Goal: Information Seeking & Learning: Find specific fact

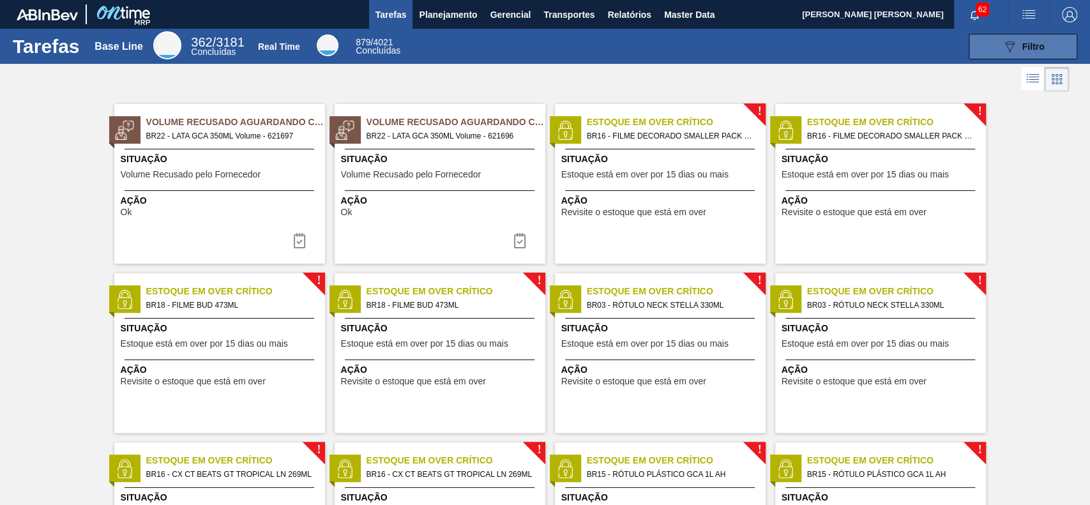
click at [1027, 47] on span "Filtro" at bounding box center [1033, 47] width 22 height 10
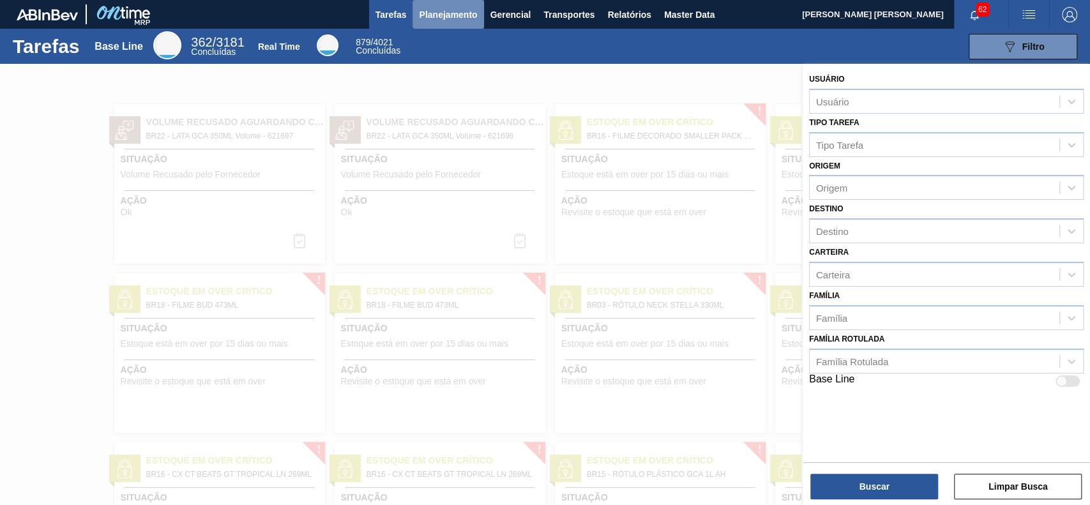
click at [459, 7] on span "Planejamento" at bounding box center [448, 14] width 58 height 15
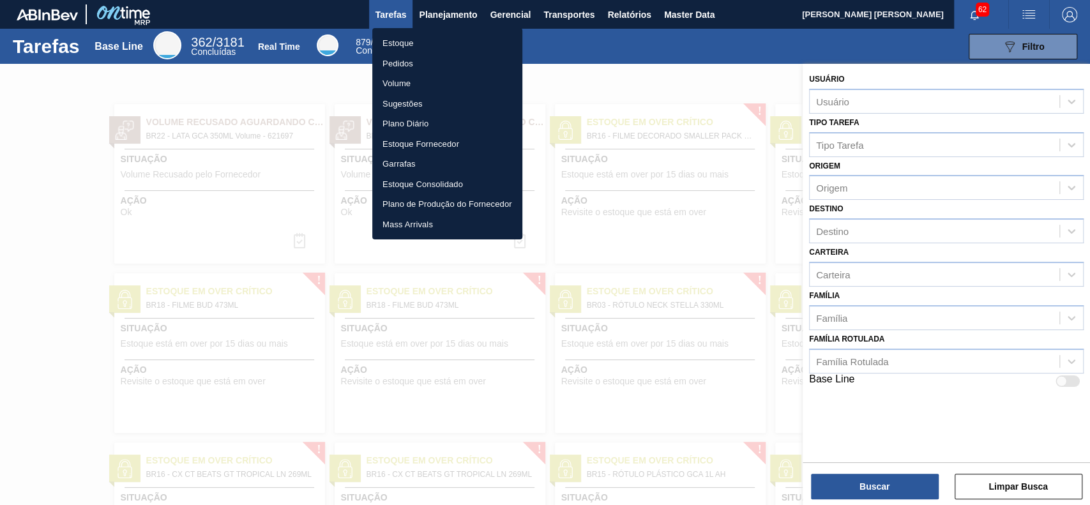
click at [437, 42] on li "Estoque" at bounding box center [447, 43] width 150 height 20
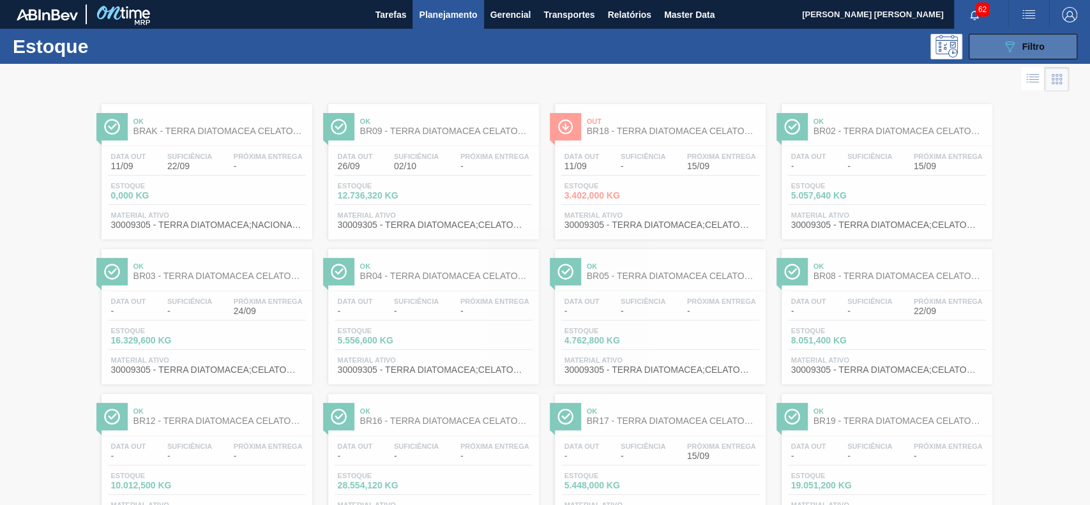
click at [1008, 42] on icon "089F7B8B-B2A5-4AFE-B5C0-19BA573D28AC" at bounding box center [1009, 46] width 15 height 15
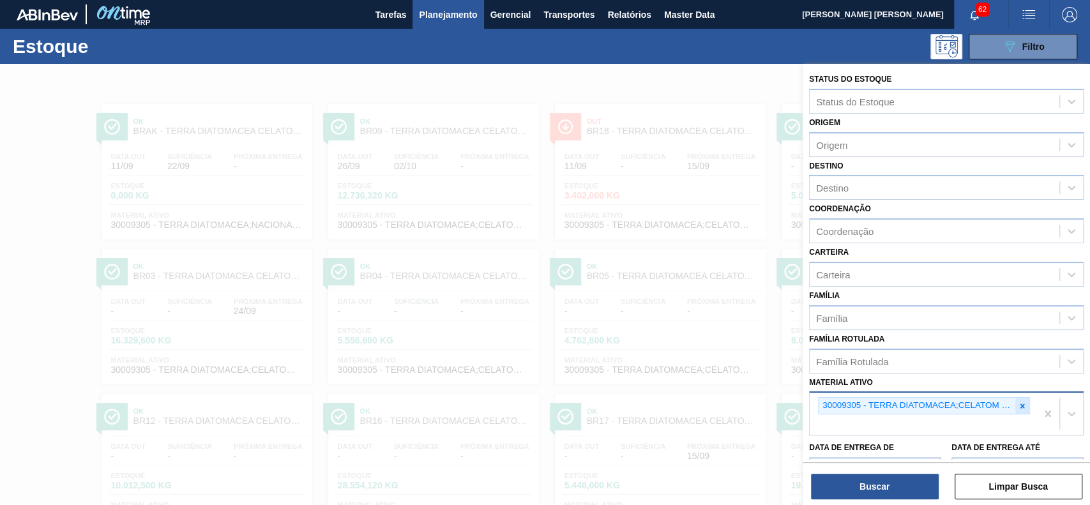
click at [1023, 402] on icon at bounding box center [1022, 406] width 9 height 9
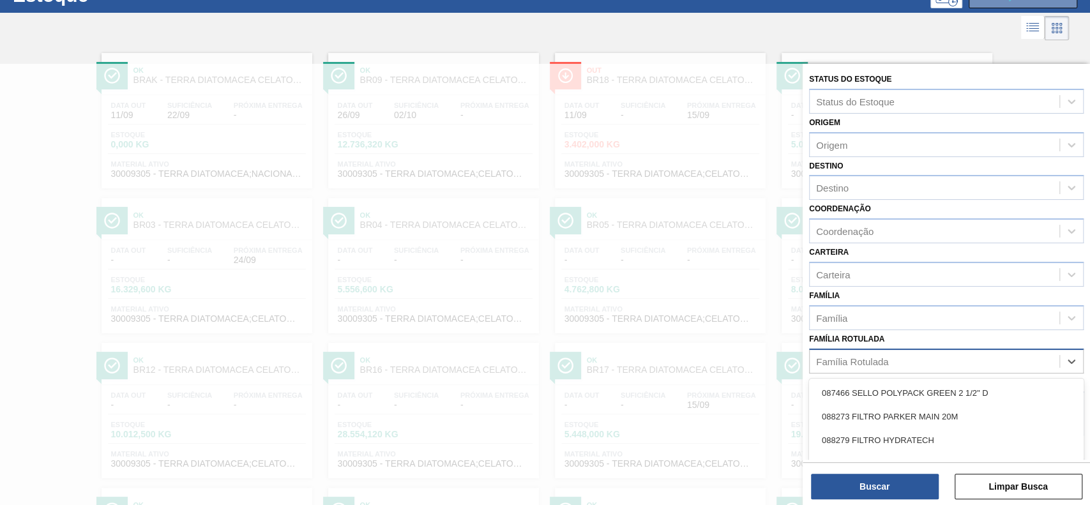
click at [1040, 354] on div "Família Rotulada" at bounding box center [935, 361] width 250 height 19
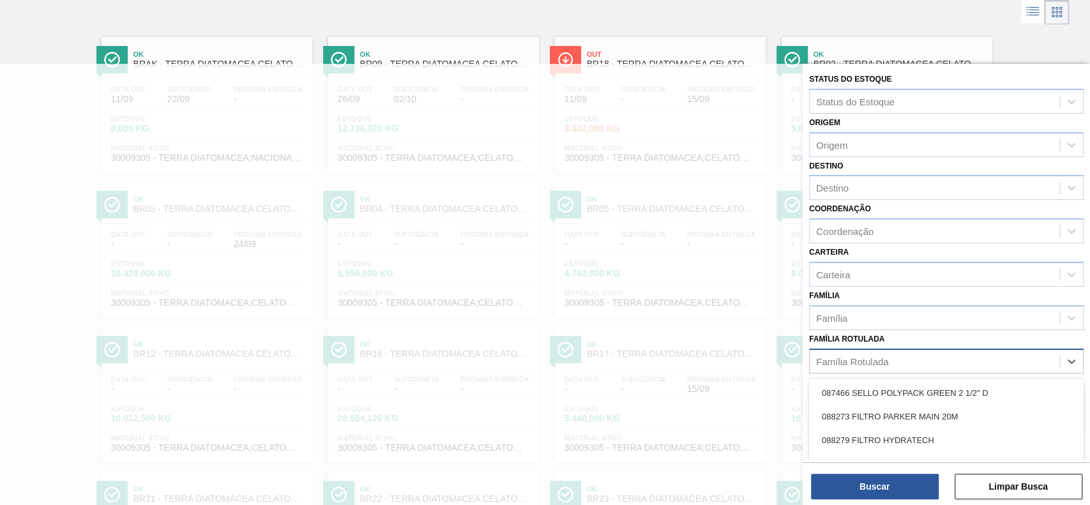
scroll to position [68, 0]
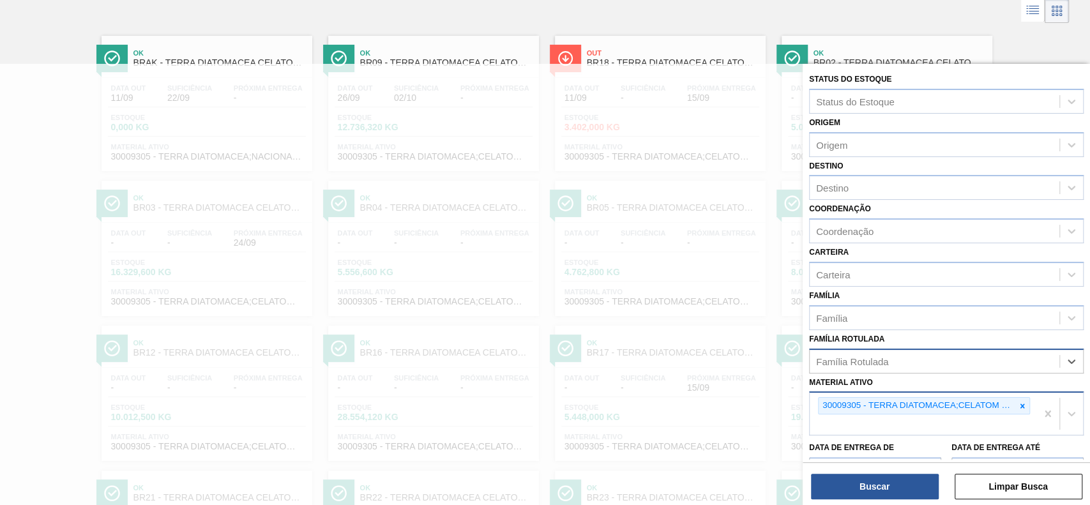
click at [999, 371] on div "Família Rotulada" at bounding box center [946, 361] width 275 height 25
click at [1018, 404] on icon at bounding box center [1022, 406] width 9 height 9
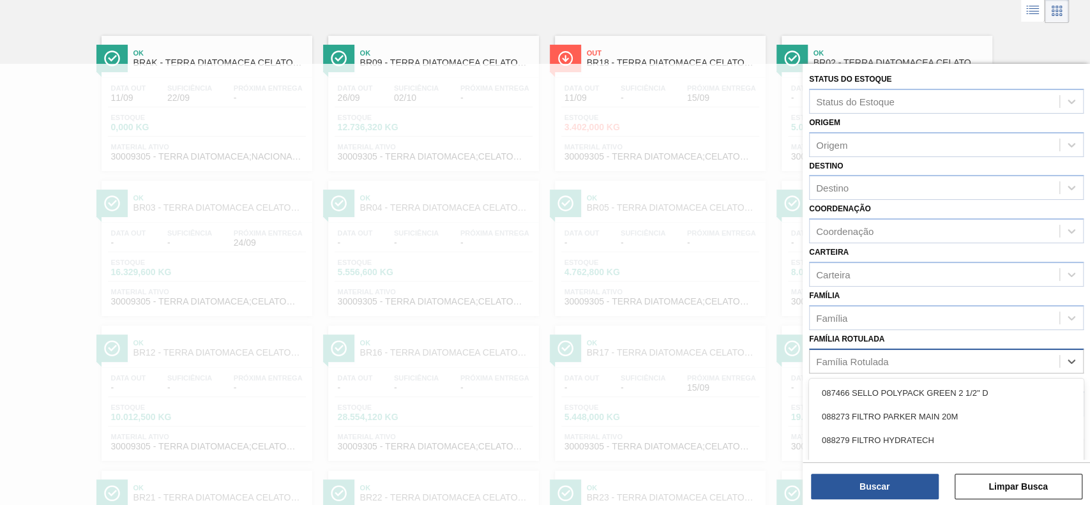
scroll to position [137, 0]
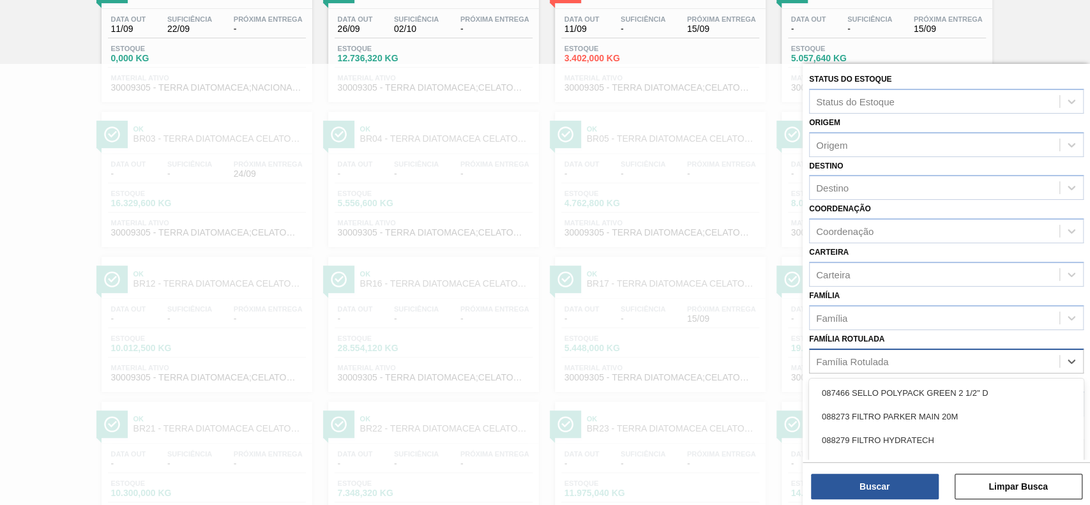
click at [939, 355] on div "Família Rotulada" at bounding box center [935, 361] width 250 height 19
paste Rotulada "LÚPULO SAAZ US"
type Rotulada "LÚPULO SAAZ US"
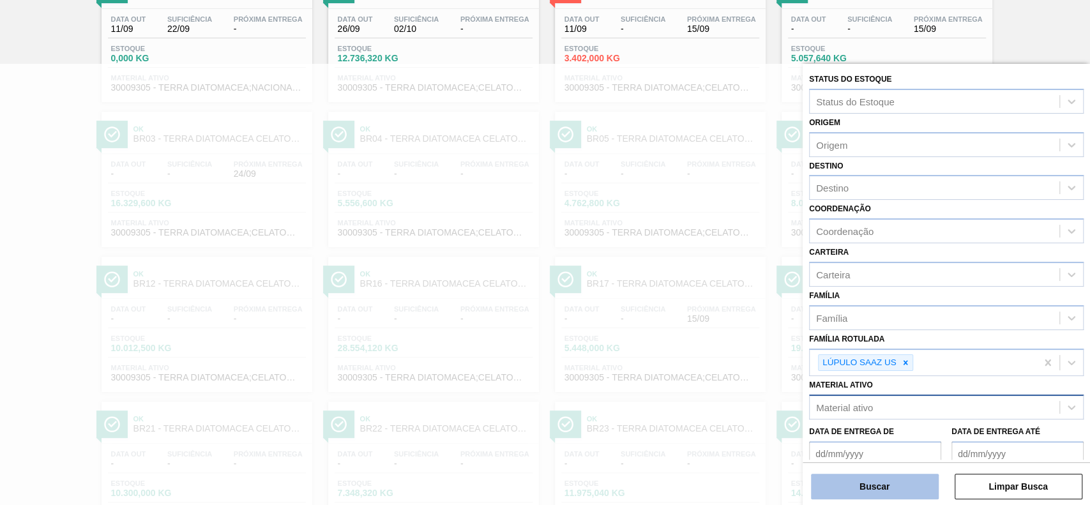
click at [872, 487] on button "Buscar" at bounding box center [875, 487] width 128 height 26
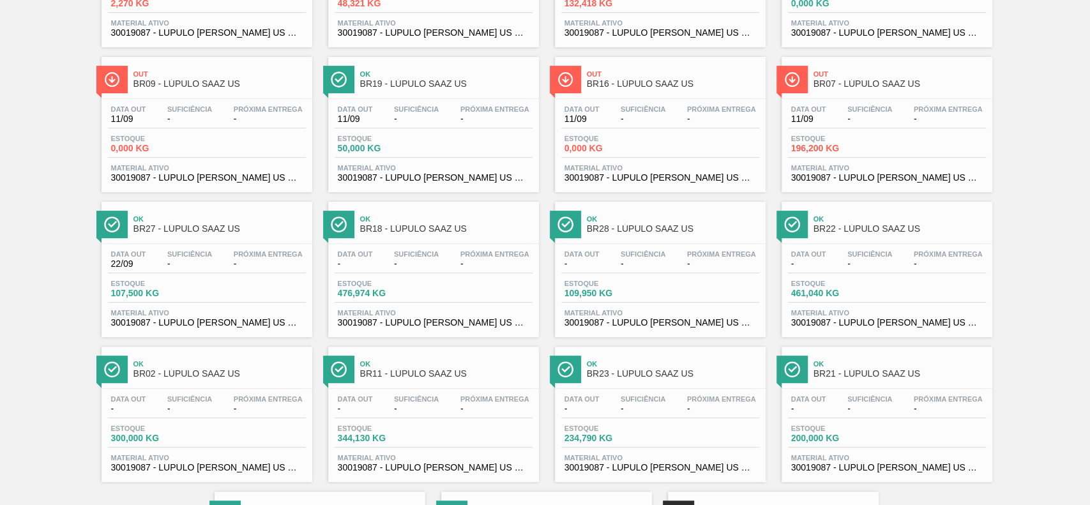
scroll to position [0, 0]
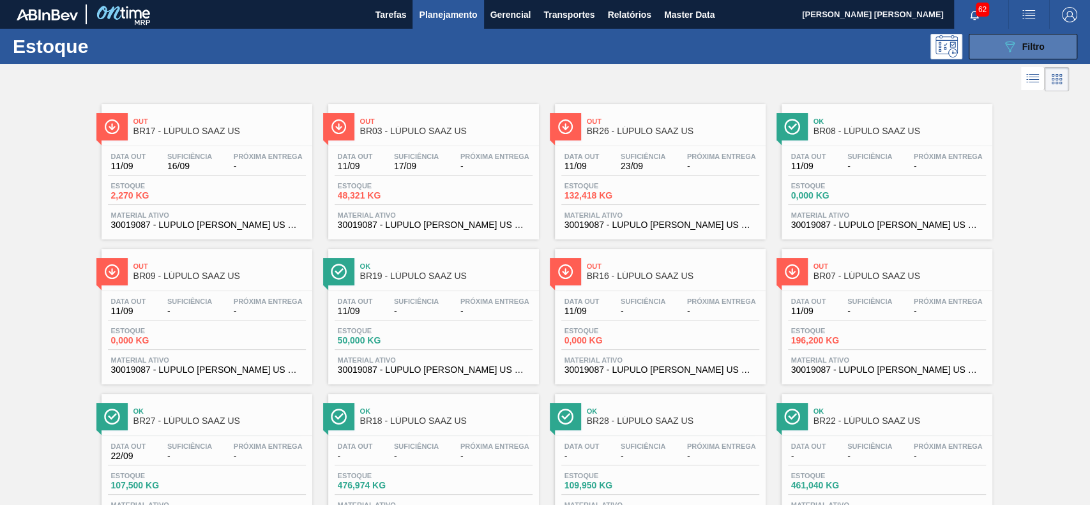
click at [987, 40] on button "089F7B8B-B2A5-4AFE-B5C0-19BA573D28AC Filtro" at bounding box center [1023, 47] width 109 height 26
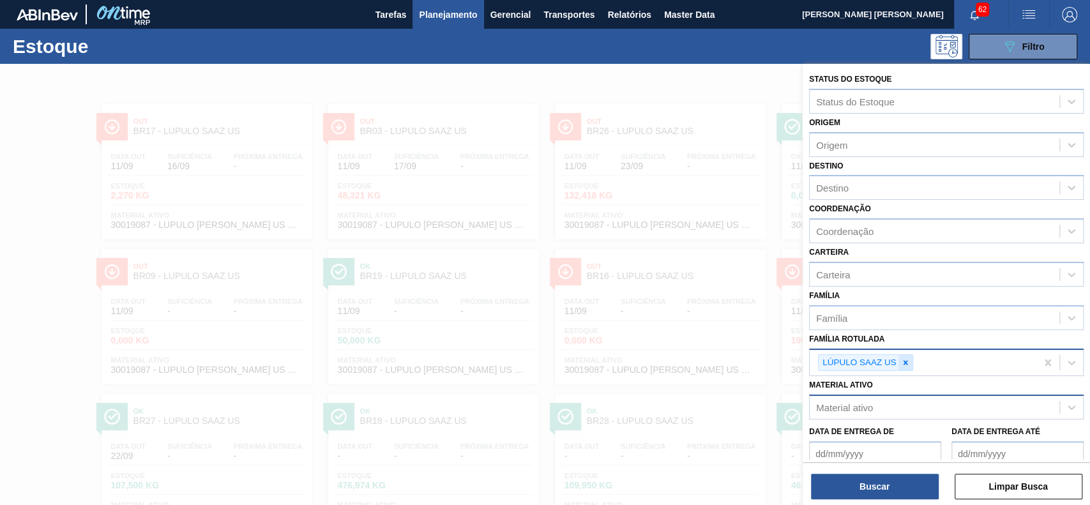
click at [907, 361] on icon at bounding box center [905, 362] width 9 height 9
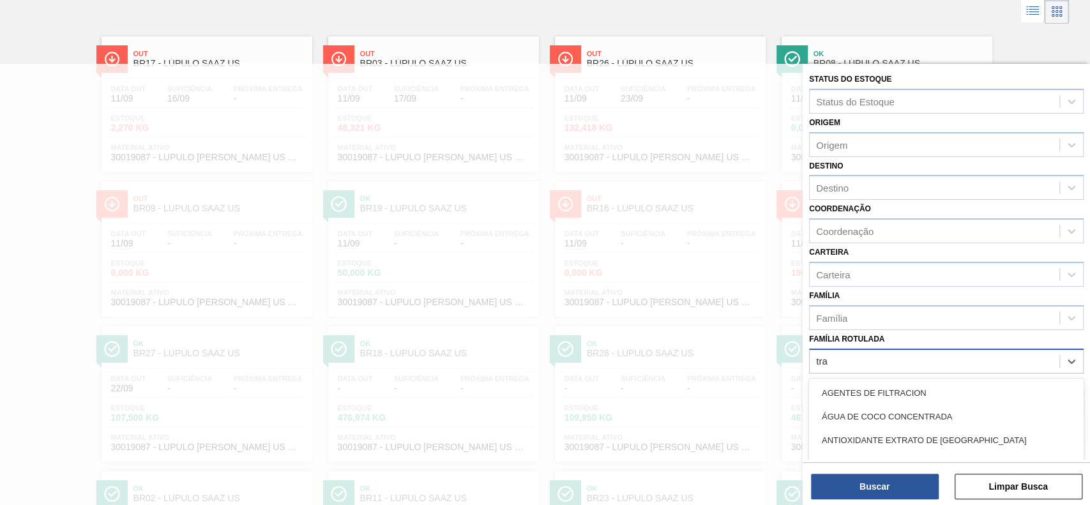
scroll to position [68, 0]
type Rotulada "tradition"
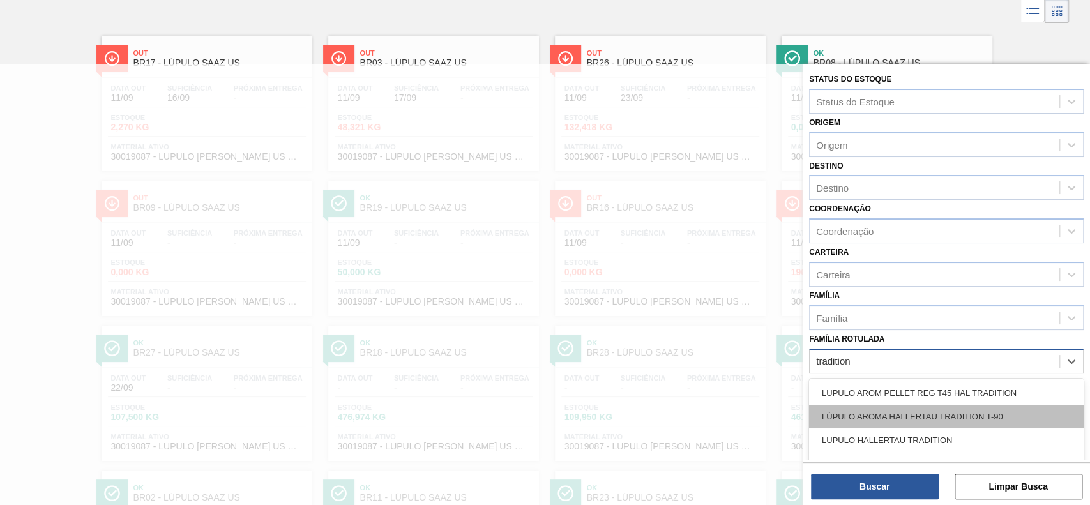
click at [902, 407] on div "LÚPULO AROMA HALLERTAU TRADITION T-90" at bounding box center [946, 417] width 275 height 24
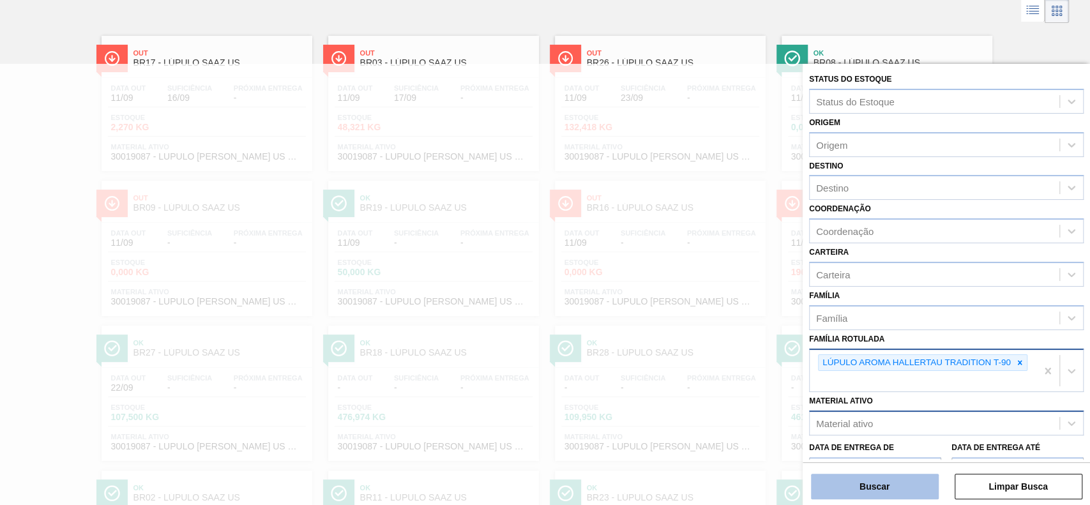
click at [870, 488] on button "Buscar" at bounding box center [875, 487] width 128 height 26
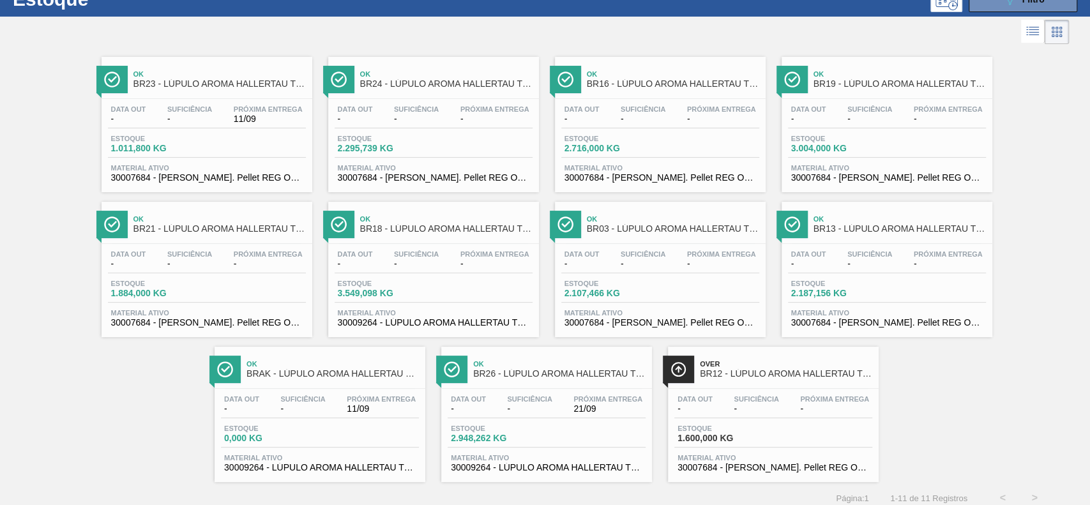
scroll to position [57, 0]
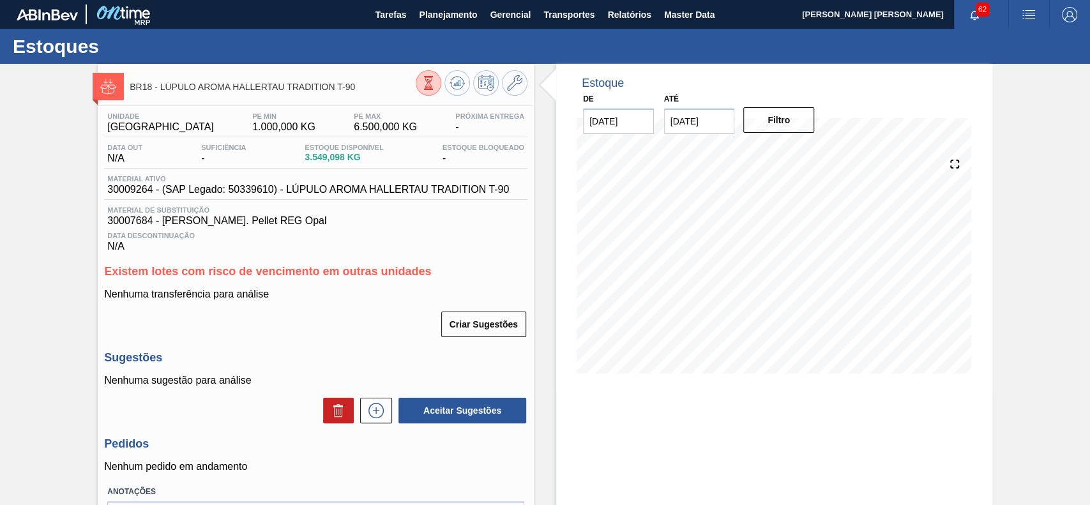
click at [416, 77] on button at bounding box center [429, 83] width 26 height 26
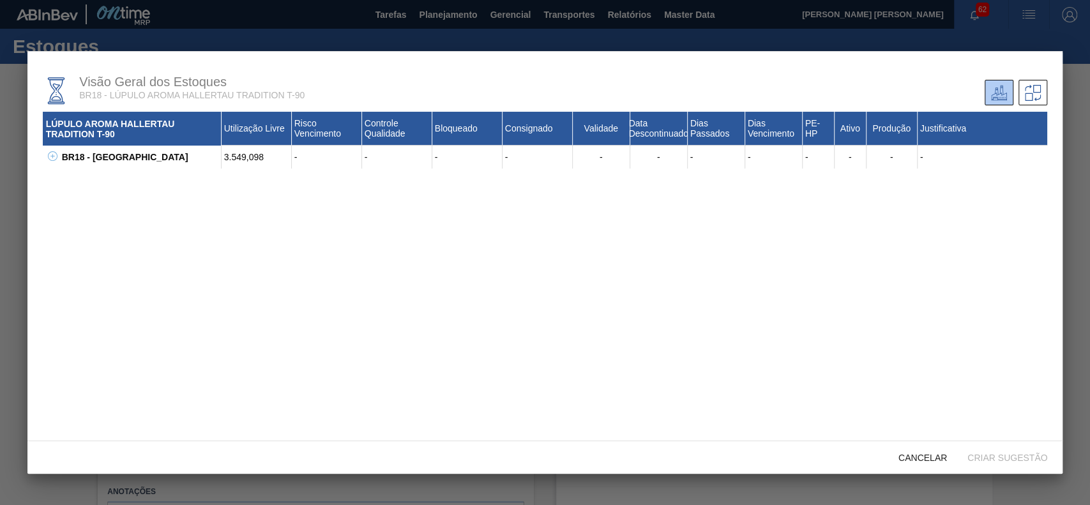
click at [52, 156] on icon at bounding box center [53, 156] width 10 height 10
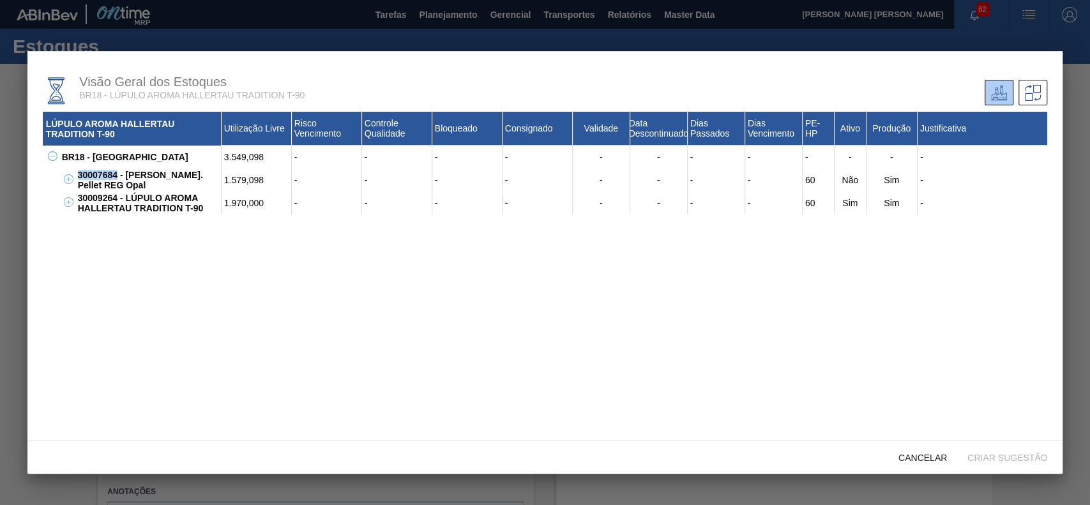
drag, startPoint x: 115, startPoint y: 176, endPoint x: 80, endPoint y: 172, distance: 35.3
click at [80, 172] on div "30007684 - [PERSON_NAME]. Pellet REG Opal" at bounding box center [148, 180] width 147 height 23
copy div "30007684"
